Goal: Find specific page/section: Find specific page/section

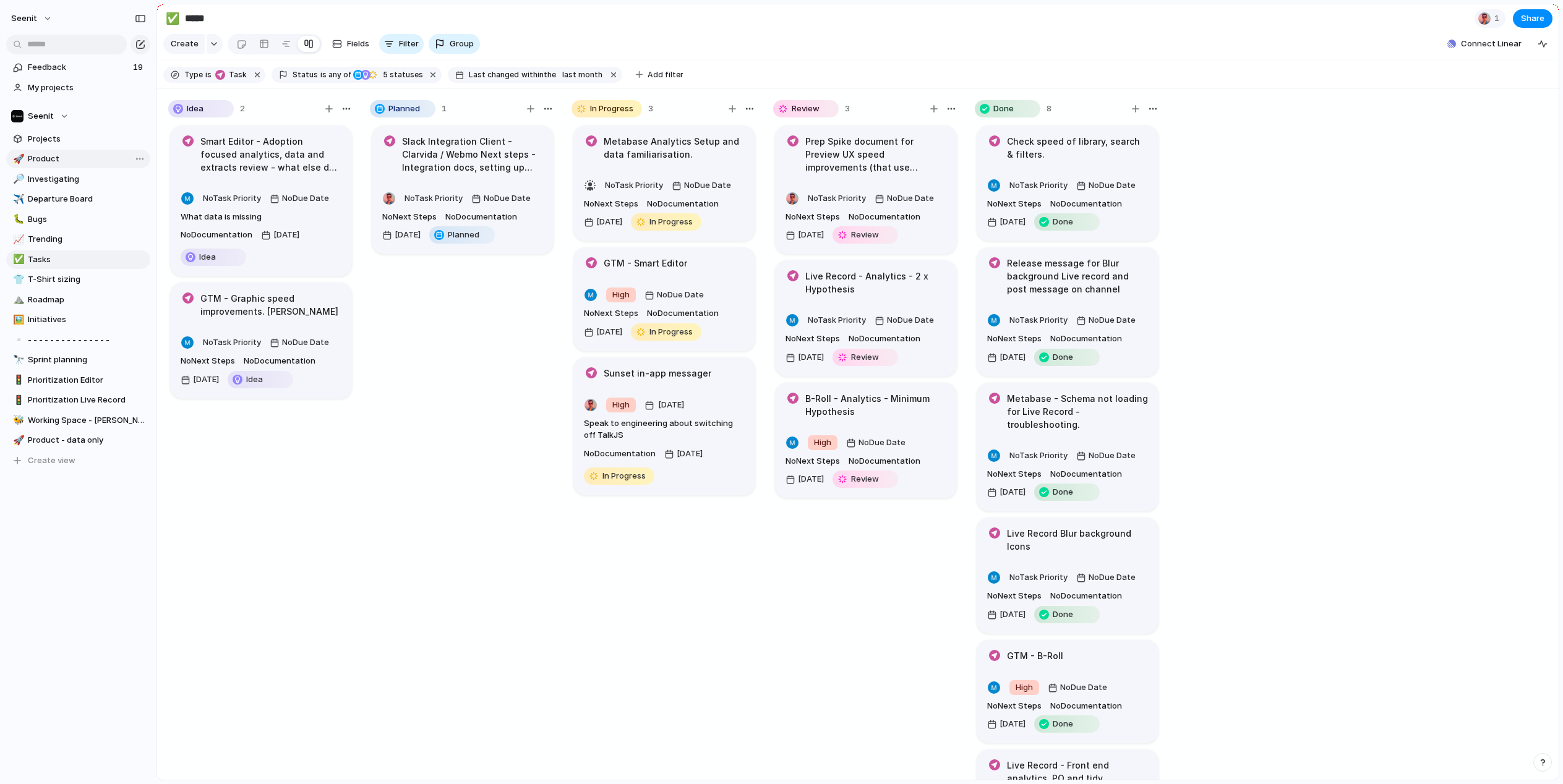
click at [37, 156] on span "Product" at bounding box center [87, 159] width 118 height 13
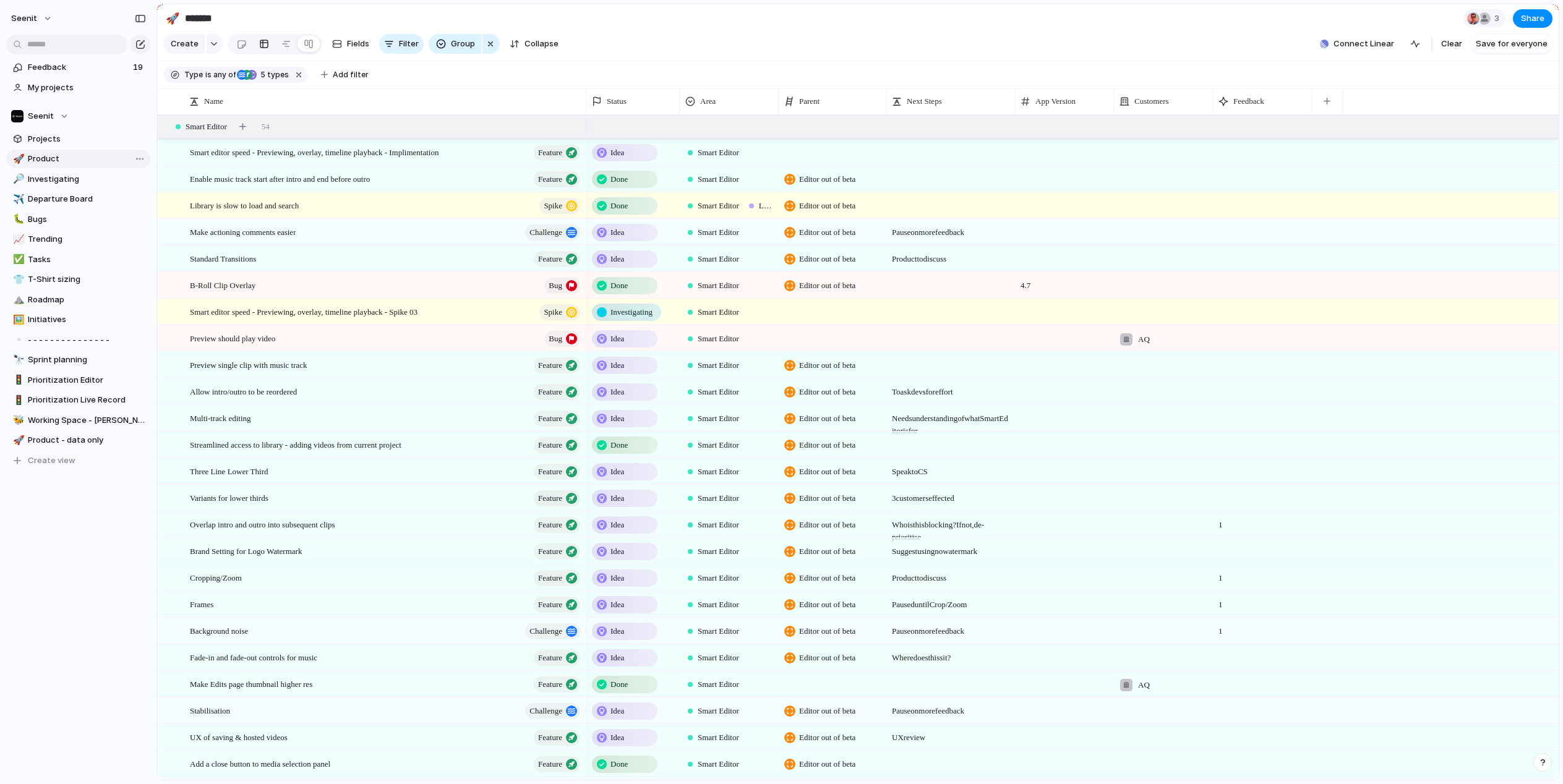
type input "*******"
